Goal: Transaction & Acquisition: Book appointment/travel/reservation

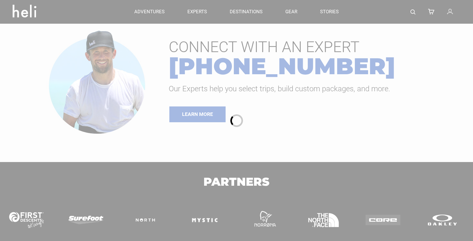
type input "Heli Skiing"
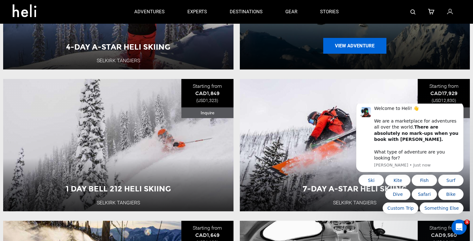
click at [332, 52] on button "View Adventure" at bounding box center [354, 46] width 63 height 16
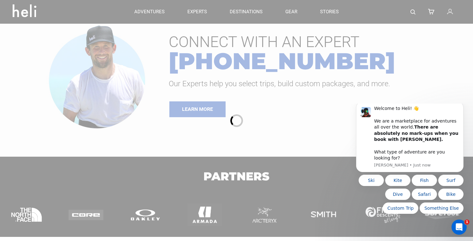
click at [332, 52] on div at bounding box center [236, 120] width 473 height 241
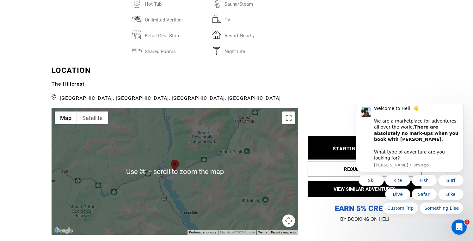
scroll to position [1250, 0]
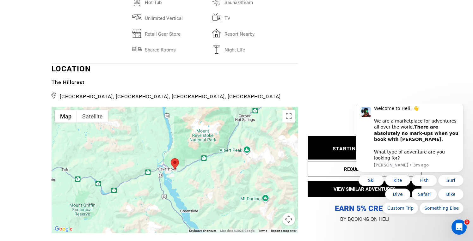
click at [254, 144] on div at bounding box center [175, 170] width 247 height 126
click at [289, 213] on button "Map camera controls" at bounding box center [288, 219] width 13 height 13
click at [272, 213] on button "Zoom out" at bounding box center [272, 219] width 13 height 13
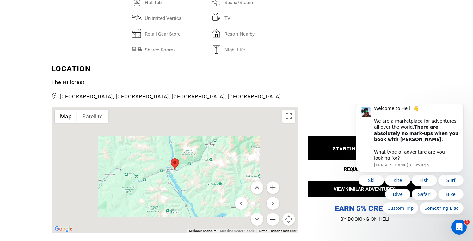
click at [272, 213] on button "Zoom out" at bounding box center [272, 219] width 13 height 13
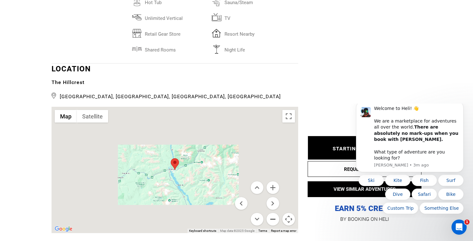
click at [272, 213] on button "Zoom out" at bounding box center [272, 219] width 13 height 13
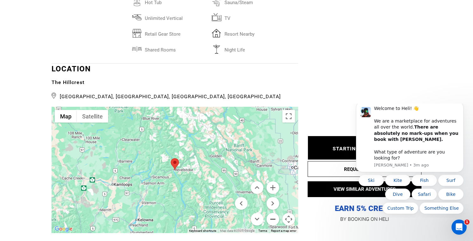
click at [272, 213] on button "Zoom out" at bounding box center [272, 219] width 13 height 13
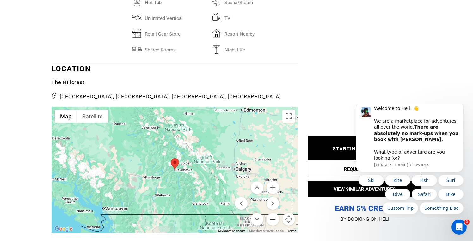
click at [272, 213] on button "Zoom out" at bounding box center [272, 219] width 13 height 13
